Goal: Information Seeking & Learning: Learn about a topic

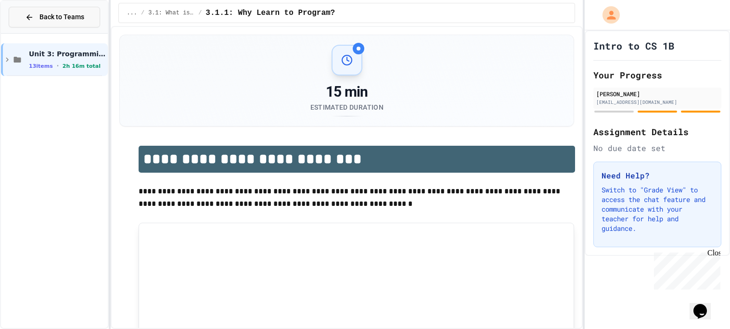
click at [78, 21] on span "Back to Teams" at bounding box center [61, 17] width 45 height 10
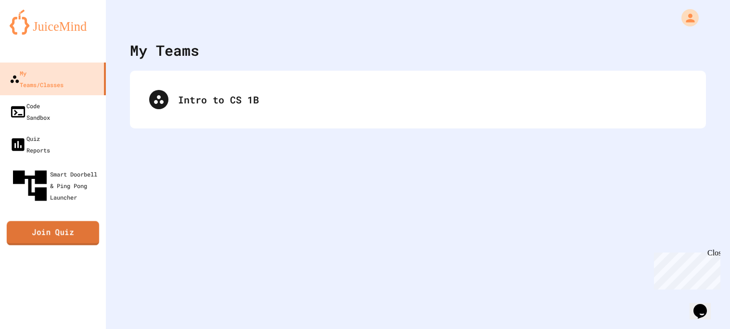
click at [47, 221] on link "Join Quiz" at bounding box center [53, 233] width 92 height 24
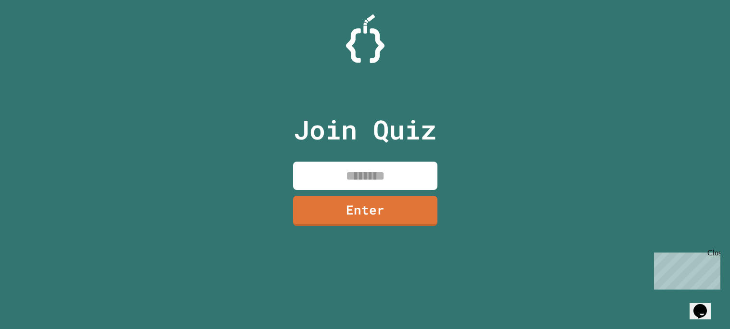
click at [350, 167] on input at bounding box center [365, 176] width 144 height 28
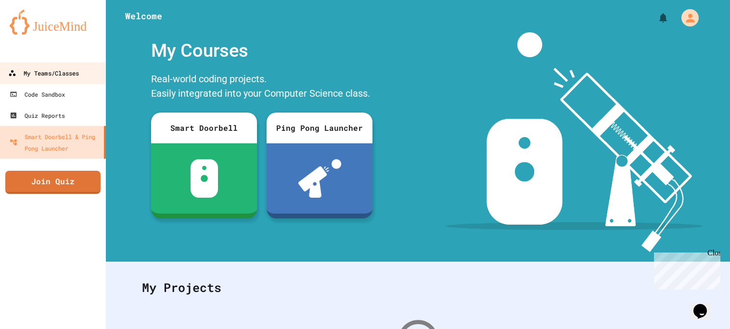
click at [53, 76] on div "My Teams/Classes" at bounding box center [43, 73] width 71 height 12
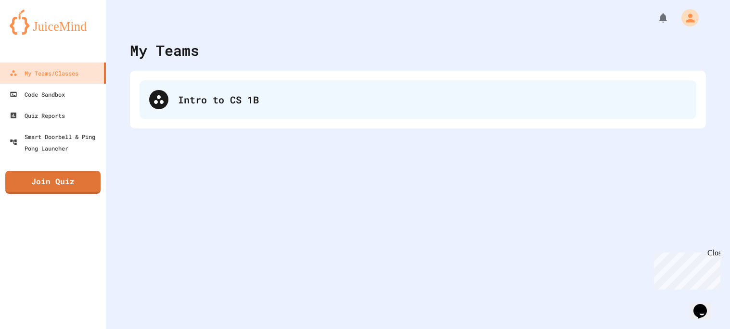
click at [192, 118] on div "Intro to CS 1B" at bounding box center [418, 99] width 557 height 38
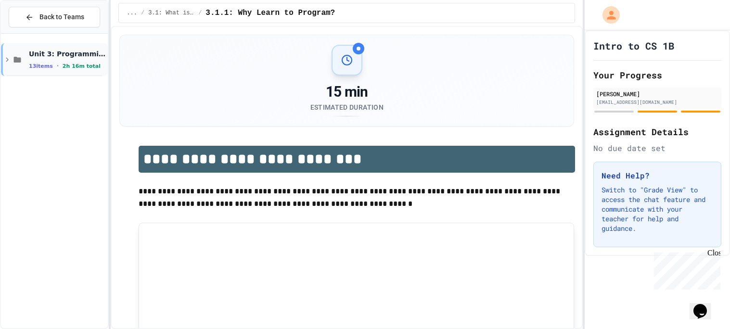
click at [68, 63] on span "2h 16m total" at bounding box center [82, 66] width 38 height 6
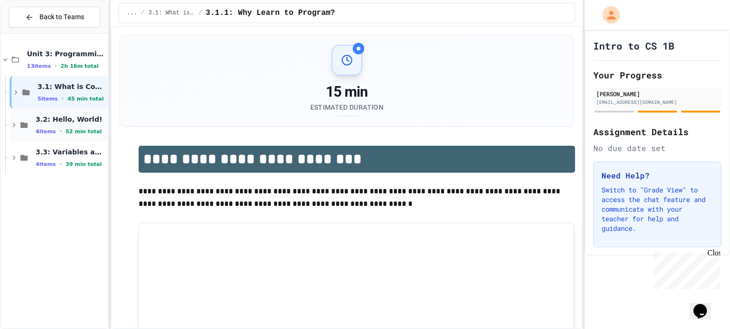
click at [72, 120] on span "3.2: Hello, World!" at bounding box center [71, 119] width 70 height 9
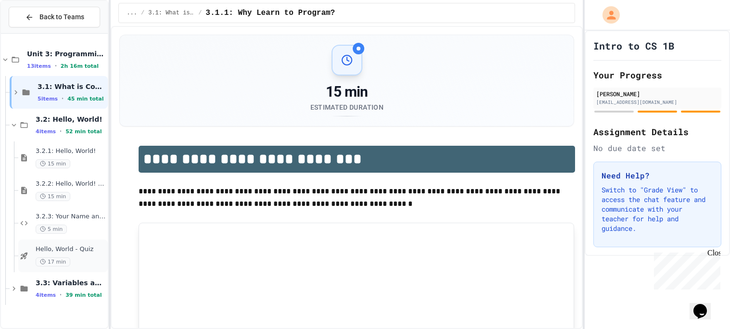
click at [51, 262] on span "17 min" at bounding box center [53, 261] width 35 height 9
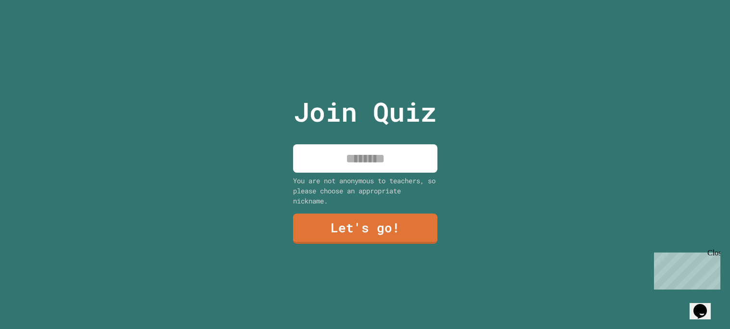
click at [404, 160] on input at bounding box center [365, 158] width 144 height 28
type input "****"
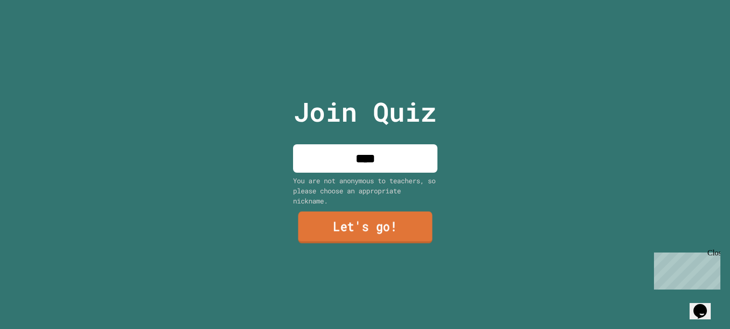
click at [351, 216] on link "Let's go!" at bounding box center [365, 227] width 134 height 32
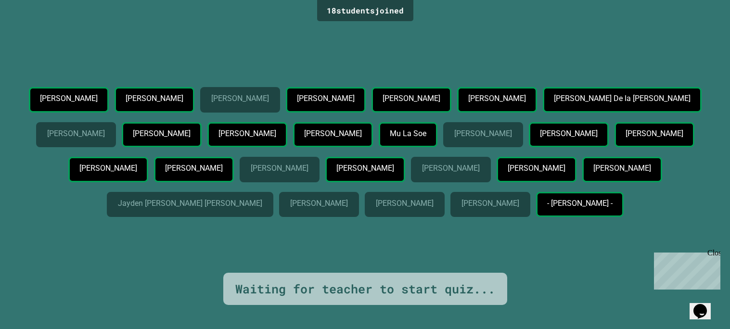
drag, startPoint x: 319, startPoint y: 214, endPoint x: 441, endPoint y: 224, distance: 122.7
click at [582, 182] on div "[PERSON_NAME]" at bounding box center [622, 170] width 80 height 26
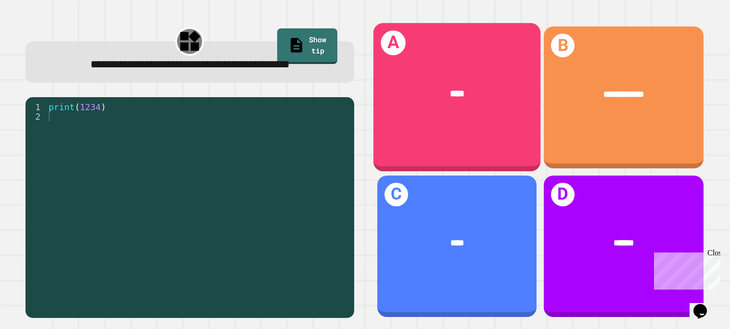
click at [493, 70] on div "****" at bounding box center [456, 95] width 167 height 52
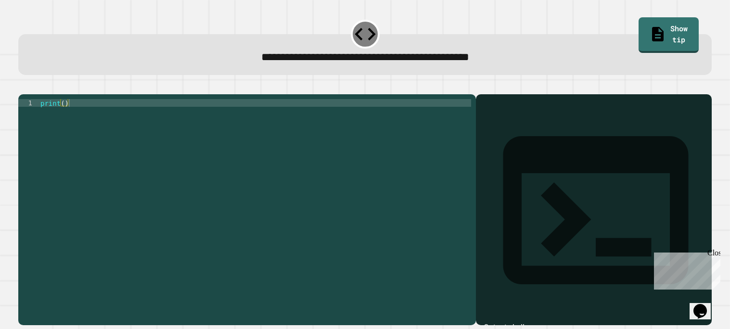
click at [65, 113] on div "print ( )" at bounding box center [254, 207] width 433 height 216
type textarea "**********"
click at [31, 92] on icon "button" at bounding box center [29, 92] width 5 height 7
click at [64, 116] on div "print ( )" at bounding box center [254, 207] width 433 height 216
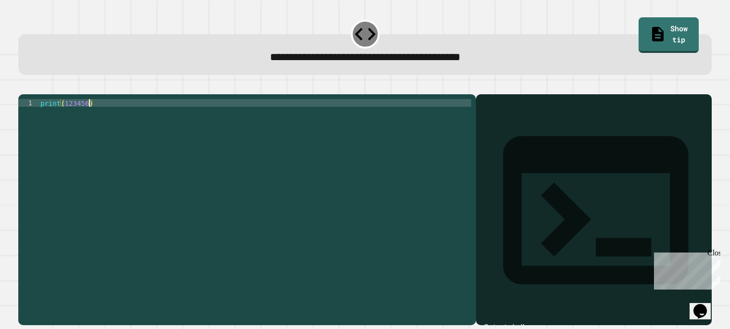
scroll to position [0, 3]
type textarea "**********"
click at [23, 86] on icon "button" at bounding box center [23, 86] width 0 height 0
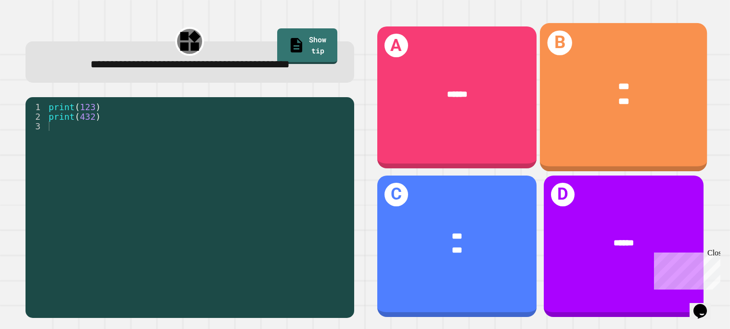
click at [595, 119] on div "*** ***" at bounding box center [623, 95] width 167 height 66
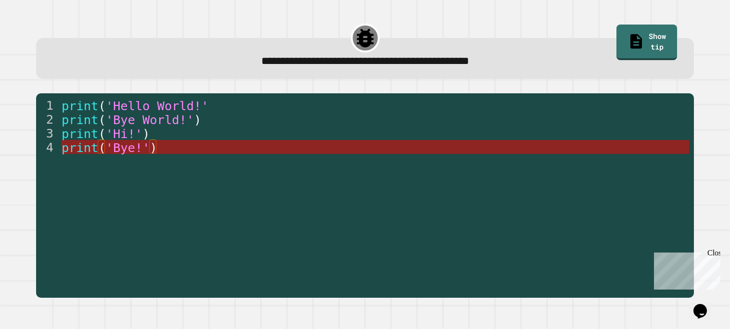
drag, startPoint x: 245, startPoint y: 144, endPoint x: 251, endPoint y: 144, distance: 5.3
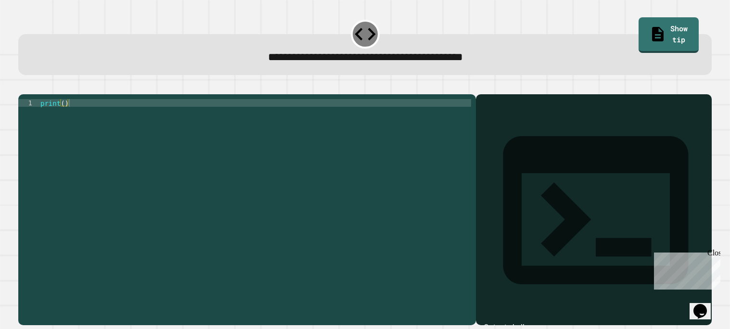
click at [63, 115] on div "print ( )" at bounding box center [254, 207] width 433 height 216
type textarea "**********"
click at [23, 86] on icon "button" at bounding box center [23, 86] width 0 height 0
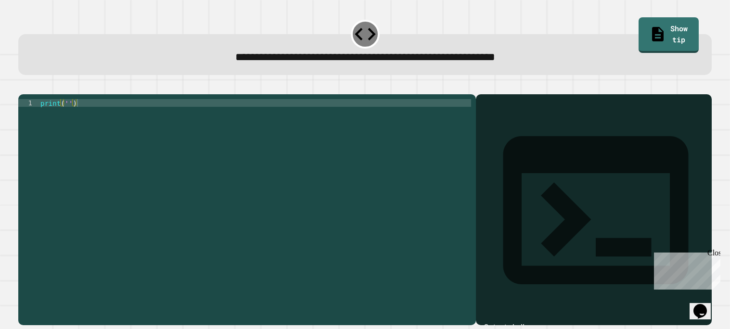
click at [69, 113] on div "print ( '' )" at bounding box center [254, 207] width 433 height 216
click at [23, 86] on icon "button" at bounding box center [23, 86] width 0 height 0
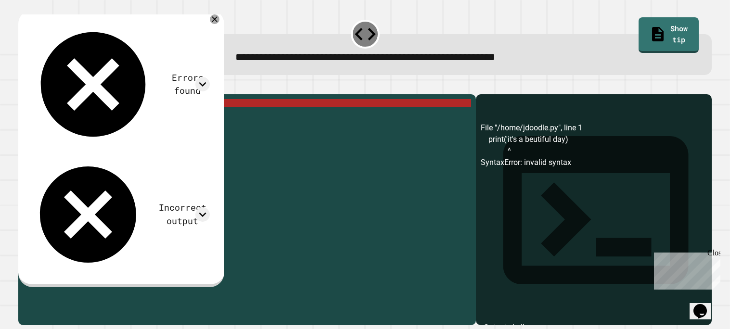
click at [144, 117] on div "print ( 'it' s a beutiful day )" at bounding box center [254, 207] width 433 height 216
click at [157, 116] on div "print ( 'it' s a beutiful day )" at bounding box center [254, 207] width 433 height 216
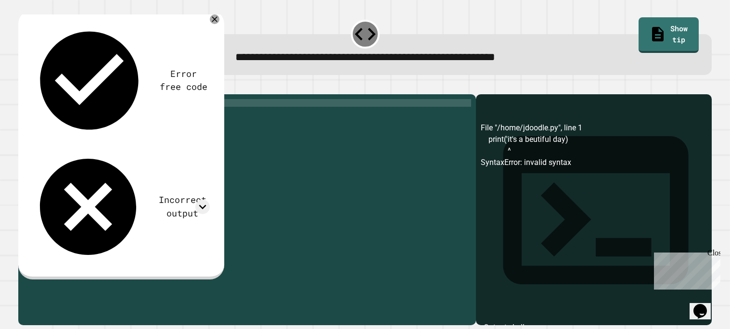
click at [64, 115] on div "print ( 'it' s a beutiful day" at bounding box center [254, 207] width 433 height 216
click at [101, 113] on div "print 'it' s a beutiful day" at bounding box center [254, 207] width 433 height 216
click at [130, 178] on div "print 'it' s a beautiful day" at bounding box center [254, 207] width 433 height 216
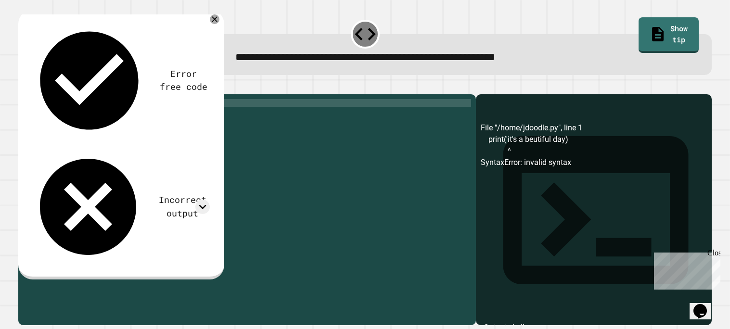
scroll to position [0, 7]
click at [23, 86] on icon "button" at bounding box center [23, 86] width 0 height 0
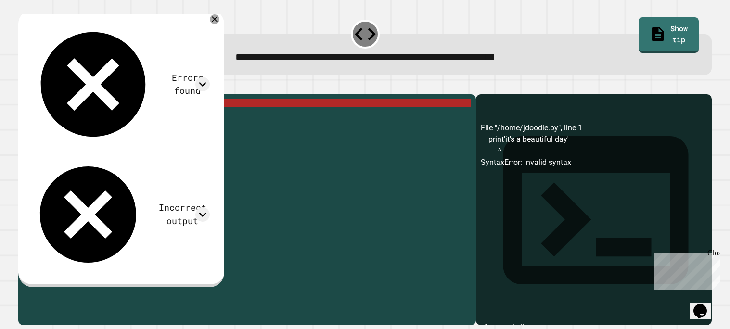
click at [158, 114] on div "print 'it' s a beautiful day '" at bounding box center [254, 207] width 433 height 216
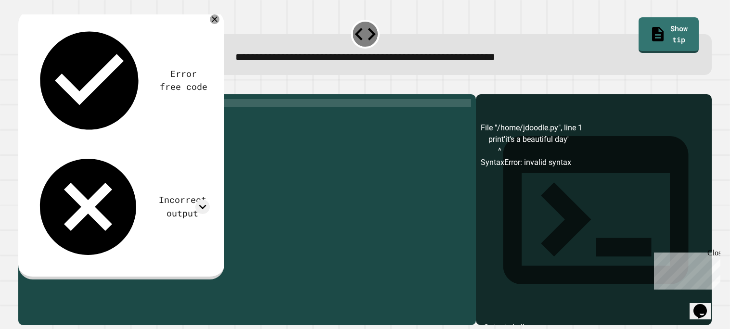
scroll to position [0, 2]
click at [23, 86] on button "button" at bounding box center [23, 86] width 0 height 0
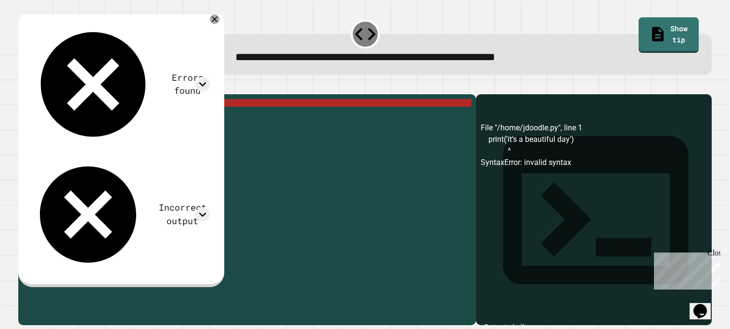
click at [80, 113] on div "print ( 'it' s a beautiful day ')" at bounding box center [254, 207] width 433 height 216
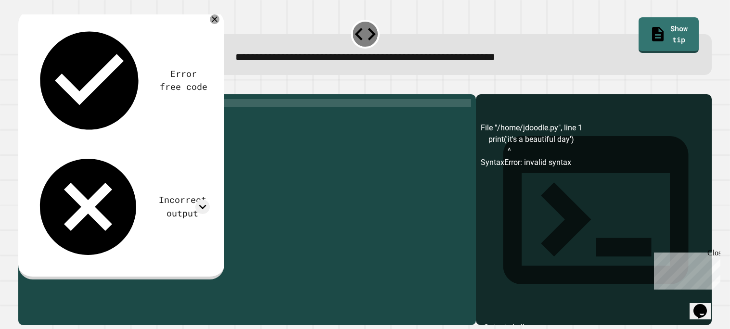
type textarea "**********"
click at [23, 86] on icon "button" at bounding box center [23, 86] width 0 height 0
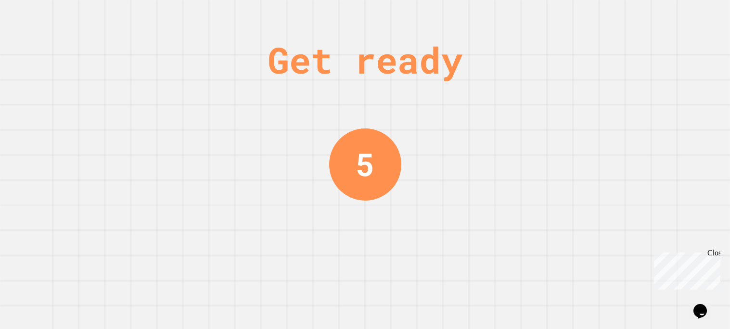
scroll to position [0, 0]
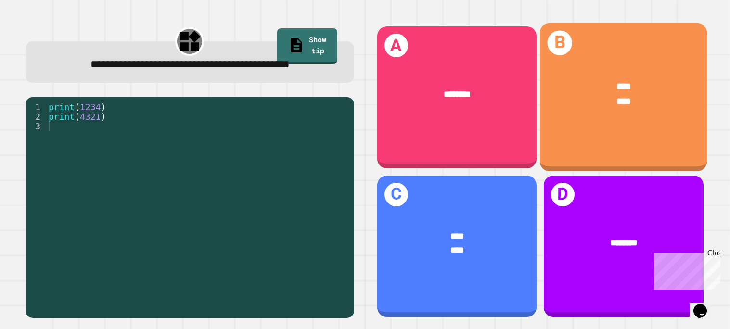
click at [559, 112] on div "**** ****" at bounding box center [623, 95] width 167 height 66
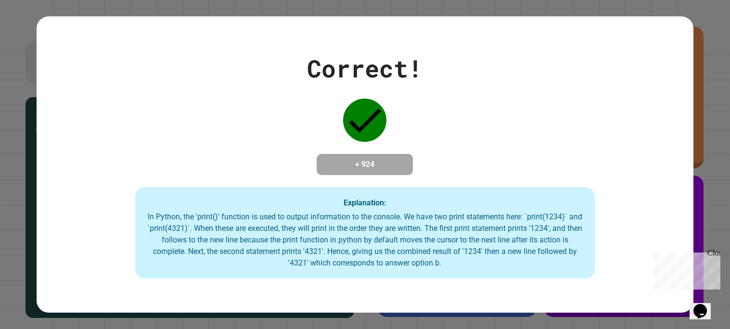
click at [711, 249] on div "Close" at bounding box center [713, 255] width 12 height 12
click at [392, 32] on div "Correct! + 924 Explanation: In Python, the 'print()' function is used to output…" at bounding box center [365, 164] width 657 height 296
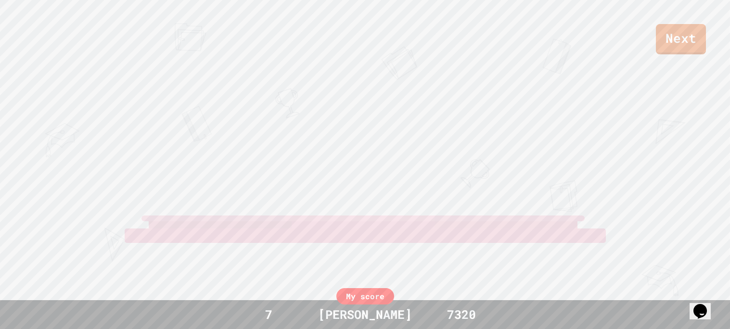
click at [392, 32] on div "Next" at bounding box center [365, 27] width 730 height 54
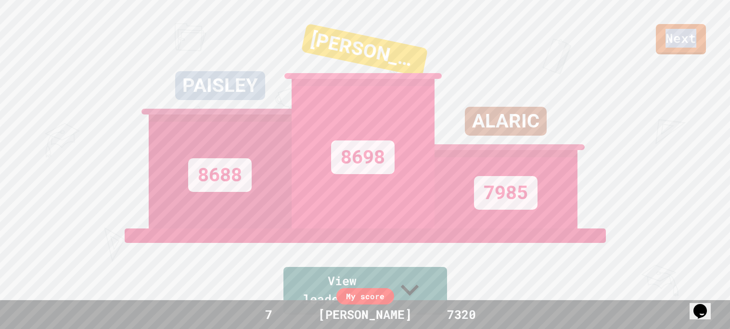
click at [480, 87] on div "ALARIC 7985" at bounding box center [506, 114] width 143 height 229
